Goal: Transaction & Acquisition: Download file/media

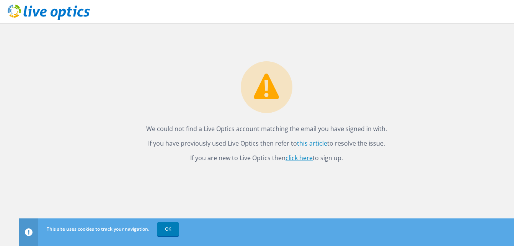
click at [294, 157] on link "click here" at bounding box center [298, 157] width 27 height 8
click at [505, 121] on div "We could not find a Live Optics account matching the email you have signed in w…" at bounding box center [266, 93] width 495 height 140
click at [303, 158] on link "click here" at bounding box center [298, 157] width 27 height 8
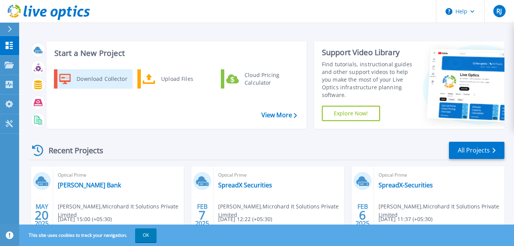
click at [94, 78] on div "Download Collector" at bounding box center [102, 78] width 58 height 15
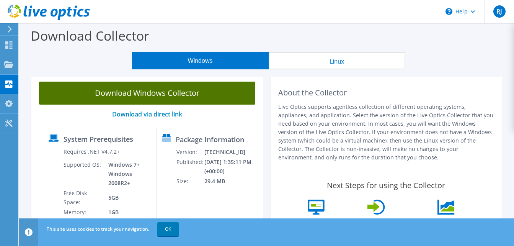
click at [141, 93] on link "Download Windows Collector" at bounding box center [147, 92] width 216 height 23
